Goal: Information Seeking & Learning: Check status

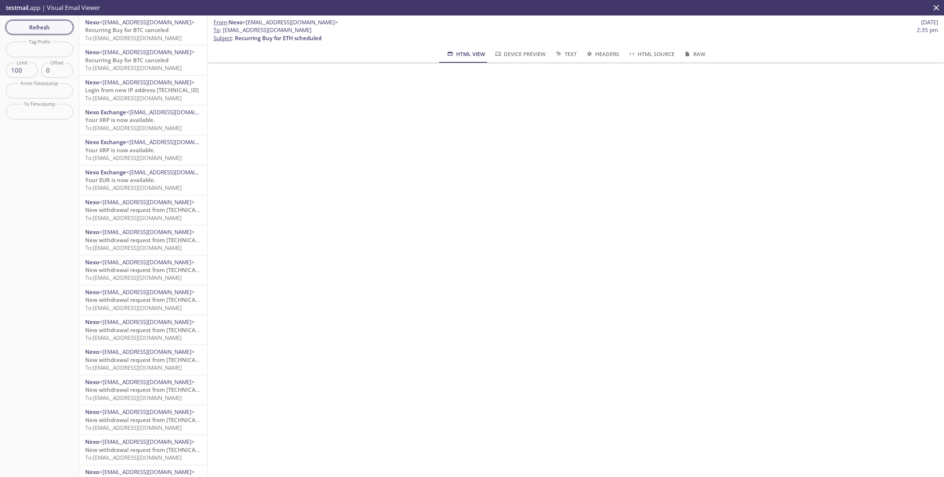
click at [54, 25] on span "Refresh" at bounding box center [39, 27] width 55 height 10
click at [145, 38] on span "To: [EMAIL_ADDRESS][DOMAIN_NAME]" at bounding box center [133, 37] width 97 height 7
click at [67, 28] on button "Refresh" at bounding box center [39, 27] width 67 height 14
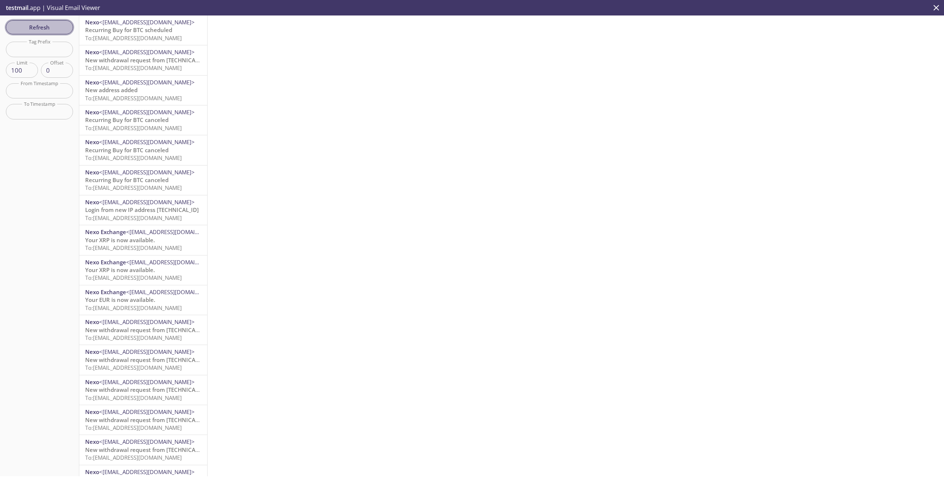
click at [38, 31] on span "Refresh" at bounding box center [39, 27] width 55 height 10
click at [295, 93] on div at bounding box center [576, 245] width 736 height 461
click at [46, 27] on span "Refresh" at bounding box center [39, 27] width 55 height 10
click at [136, 35] on span "To: [EMAIL_ADDRESS][DOMAIN_NAME]" at bounding box center [133, 37] width 97 height 7
